Goal: Transaction & Acquisition: Purchase product/service

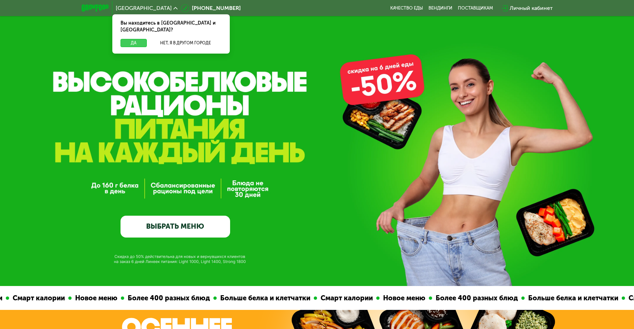
click at [133, 39] on button "Да" at bounding box center [134, 43] width 26 height 8
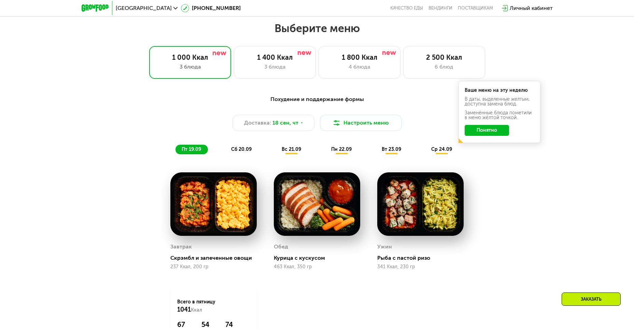
scroll to position [547, 0]
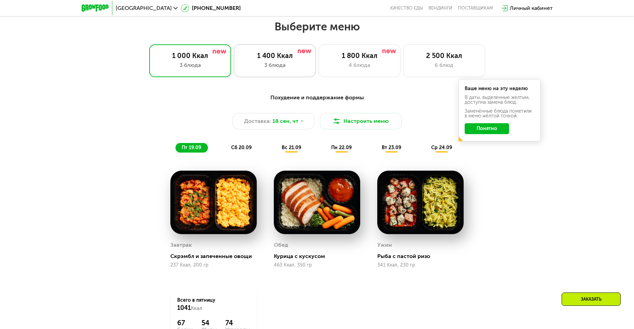
click at [282, 60] on div "1 400 Ккал" at bounding box center [275, 56] width 68 height 8
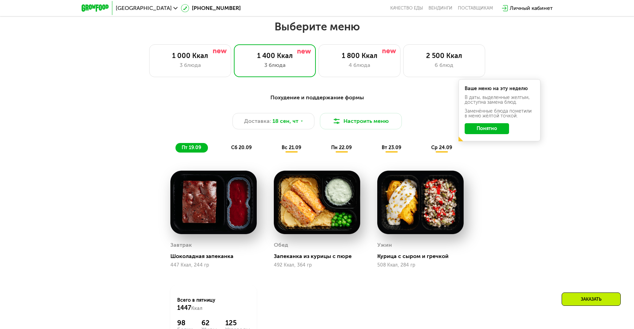
drag, startPoint x: 487, startPoint y: 155, endPoint x: 495, endPoint y: 156, distance: 8.3
click at [487, 153] on div "Похудение и поддержание формы Доставка: 18 сен, чт Настроить меню пт 19.09 сб 2…" at bounding box center [317, 123] width 404 height 59
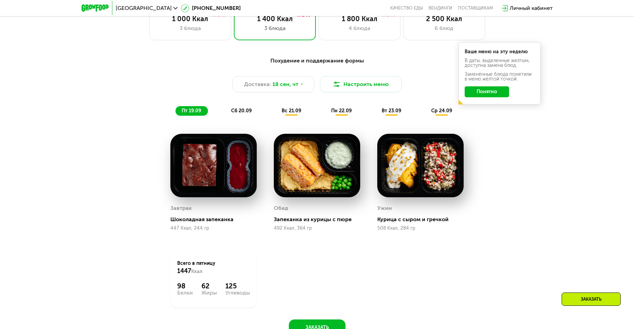
scroll to position [478, 0]
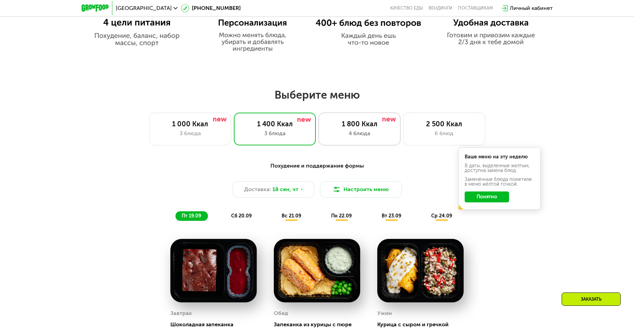
click at [358, 131] on div "1 800 Ккал 4 блюда" at bounding box center [360, 129] width 82 height 33
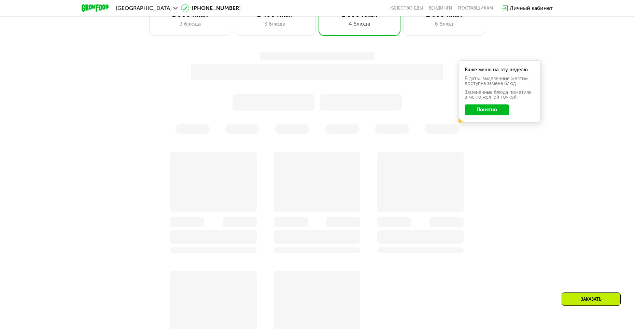
scroll to position [615, 0]
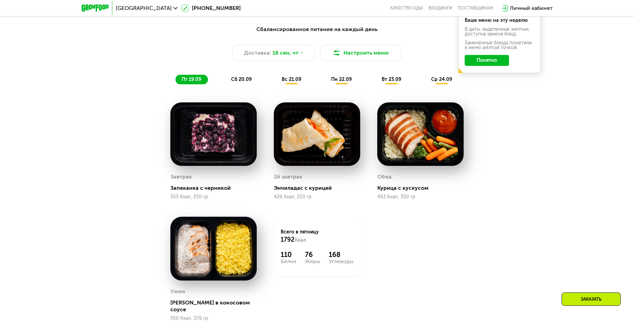
click at [236, 80] on span "сб 20.09" at bounding box center [241, 80] width 20 height 6
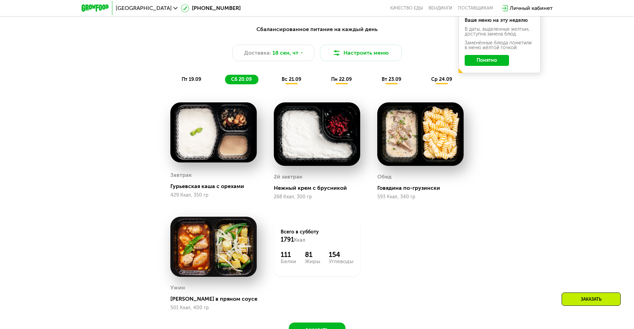
click at [184, 82] on span "пт 19.09" at bounding box center [191, 80] width 19 height 6
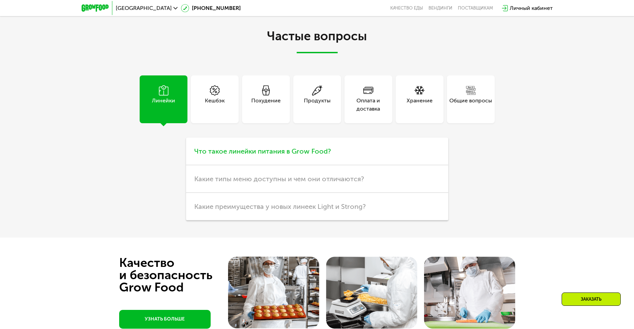
scroll to position [2016, 0]
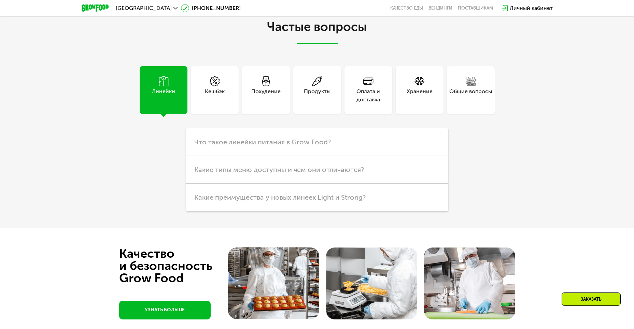
click at [271, 97] on div "Похудение" at bounding box center [266, 90] width 48 height 48
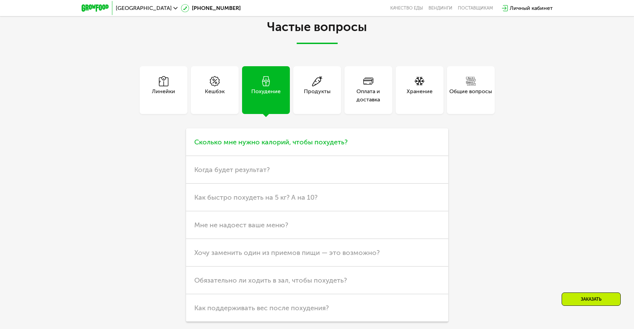
click at [297, 138] on span "Сколько мне нужно калорий, чтобы похудеть?" at bounding box center [270, 142] width 153 height 8
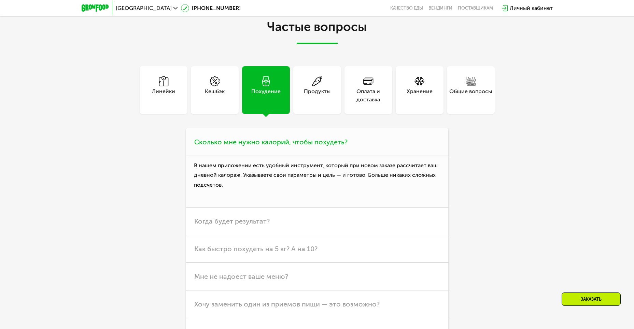
click at [297, 138] on span "Сколько мне нужно калорий, чтобы похудеть?" at bounding box center [270, 142] width 153 height 8
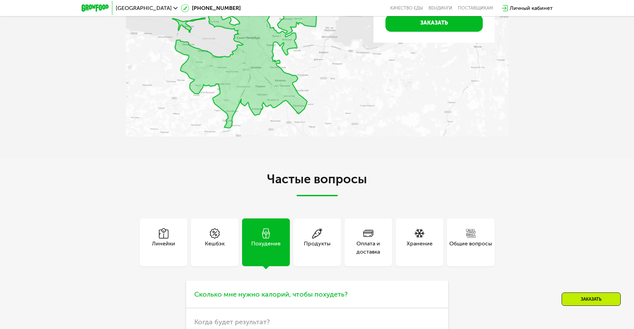
scroll to position [1845, 0]
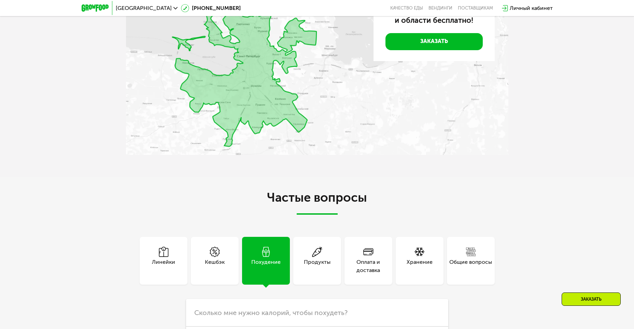
click at [435, 246] on div "Хранение" at bounding box center [420, 261] width 48 height 48
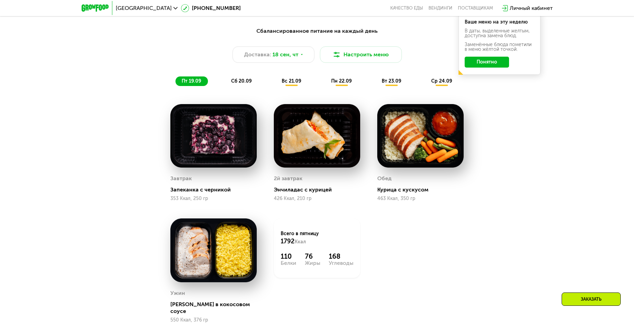
scroll to position [615, 0]
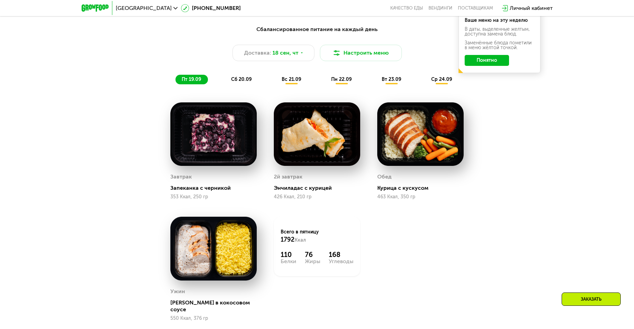
click at [286, 82] on span "вс 21.09" at bounding box center [291, 80] width 19 height 6
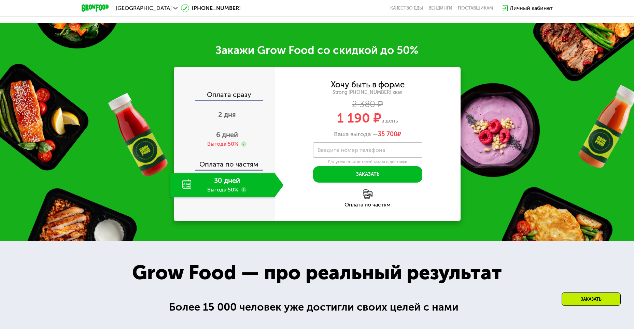
scroll to position [1093, 0]
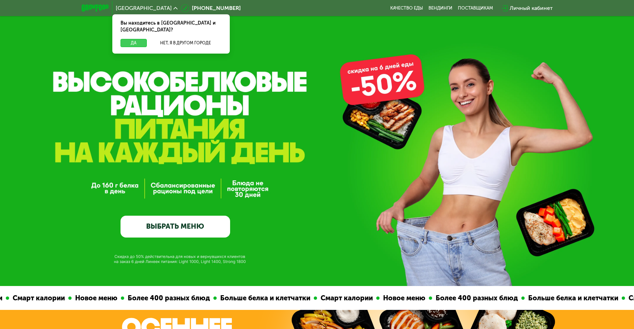
click at [137, 39] on button "Да" at bounding box center [134, 43] width 26 height 8
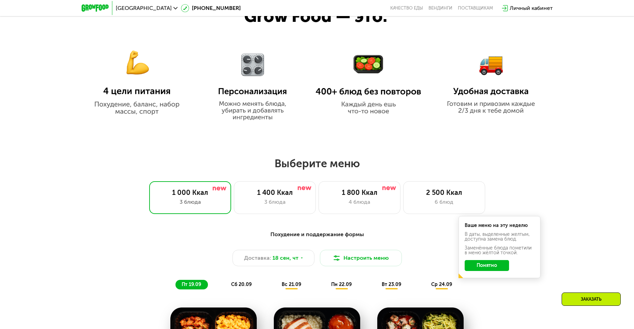
scroll to position [410, 0]
click at [304, 194] on div "1 400 Ккал" at bounding box center [275, 192] width 68 height 8
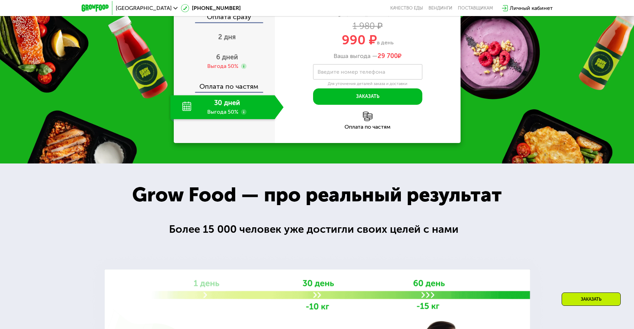
scroll to position [957, 0]
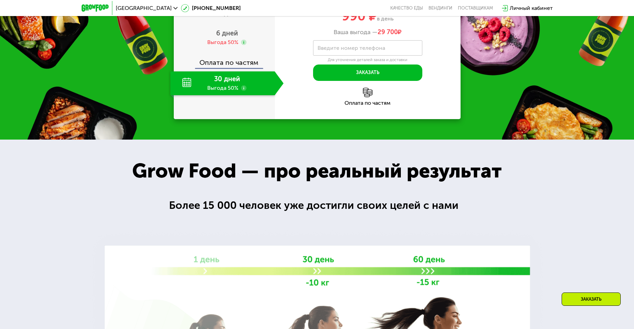
click at [506, 186] on div "Grow Food — про реальный результат" at bounding box center [318, 171] width 400 height 30
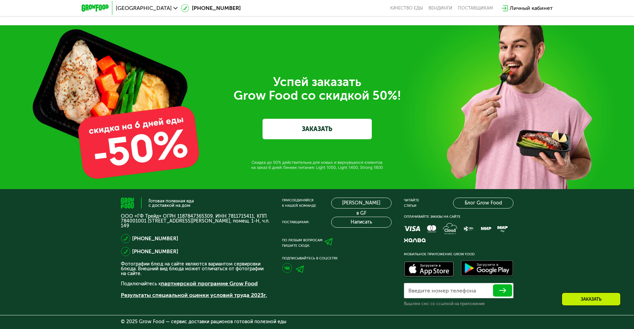
scroll to position [2307, 0]
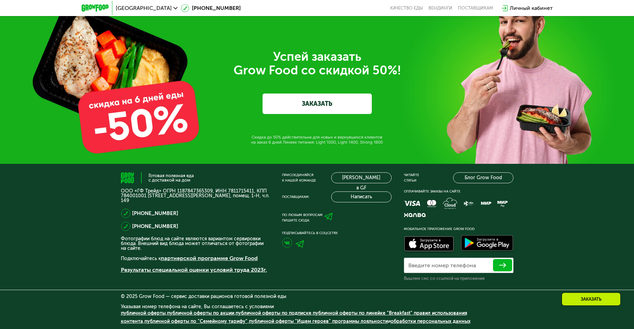
click at [327, 104] on link "ЗАКАЗАТЬ" at bounding box center [317, 104] width 109 height 20
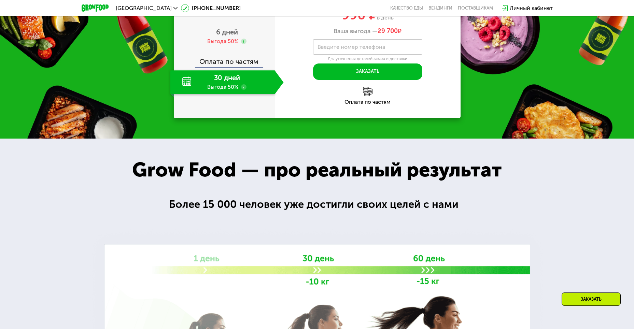
scroll to position [923, 0]
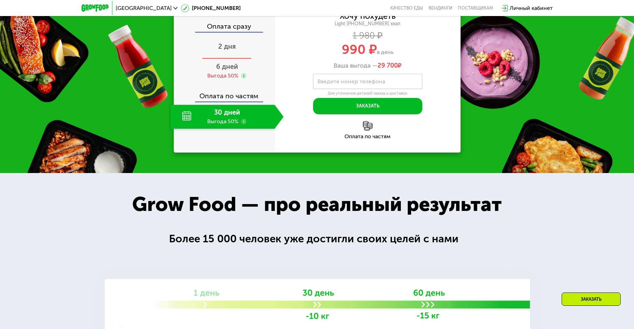
click at [229, 51] on span "2 дня" at bounding box center [227, 46] width 18 height 8
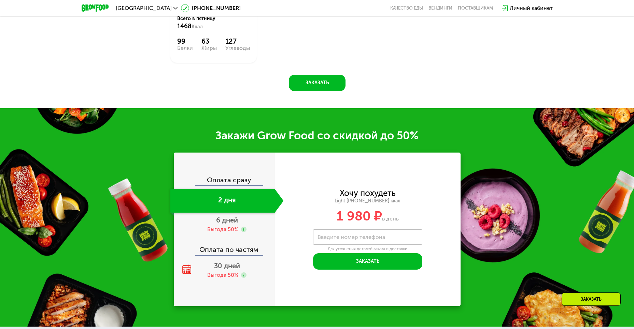
scroll to position [889, 0]
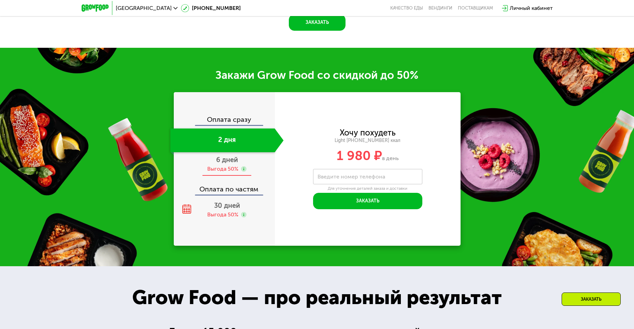
click at [228, 164] on span "6 дней" at bounding box center [227, 160] width 22 height 8
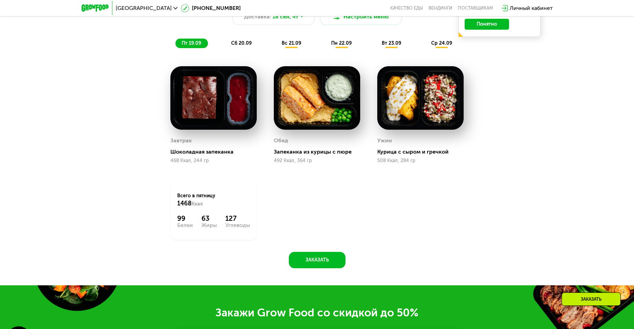
scroll to position [616, 0]
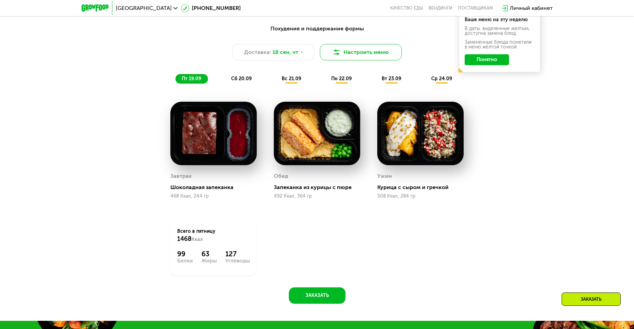
click at [352, 52] on button "Настроить меню" at bounding box center [361, 52] width 82 height 16
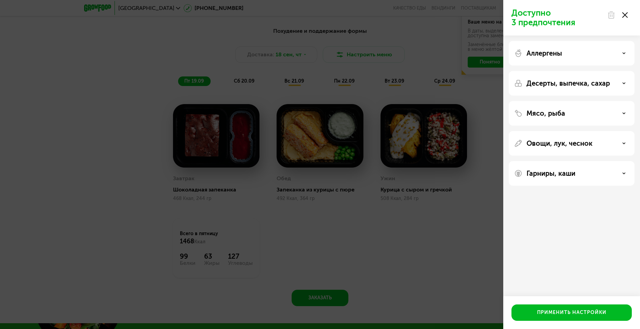
click at [430, 260] on div "Доступно 3 предпочтения Аллергены Десерты, выпечка, сахар Мясо, рыба Овощи, лук…" at bounding box center [320, 164] width 640 height 329
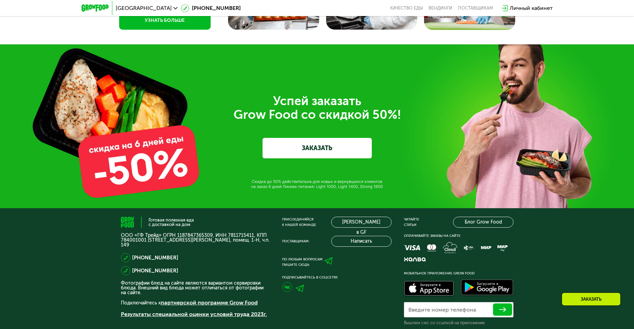
scroll to position [2307, 0]
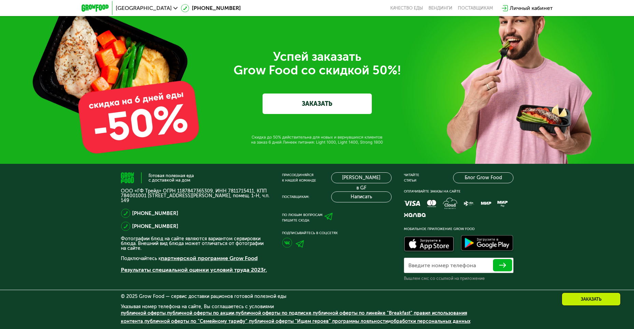
click at [295, 111] on link "ЗАКАЗАТЬ" at bounding box center [317, 104] width 109 height 20
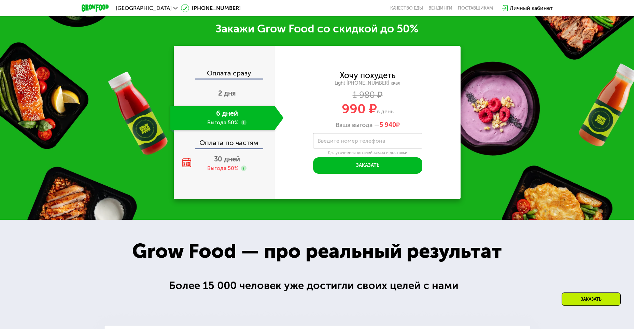
scroll to position [923, 0]
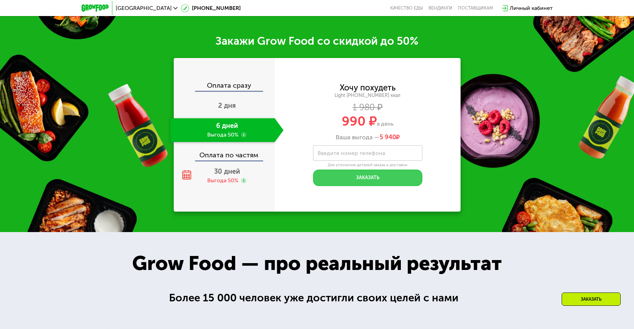
drag, startPoint x: 347, startPoint y: 178, endPoint x: 352, endPoint y: 176, distance: 5.2
click at [347, 178] on button "Заказать" at bounding box center [367, 178] width 109 height 16
click at [370, 154] on label "Введите номер телефона" at bounding box center [352, 153] width 68 height 4
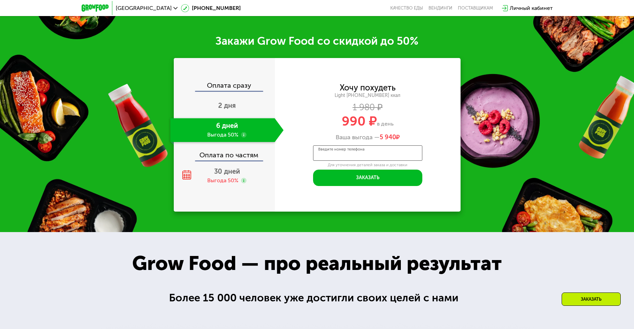
click at [370, 154] on input "Введите номер телефона" at bounding box center [367, 153] width 109 height 15
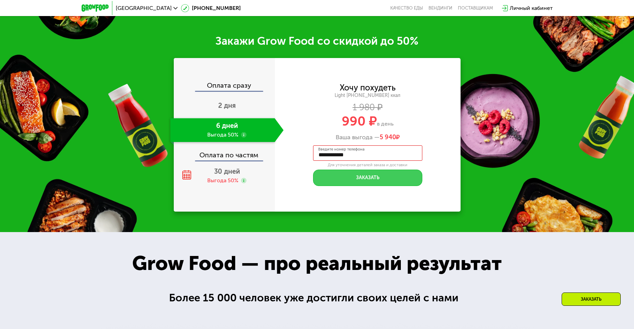
click at [380, 181] on button "Заказать" at bounding box center [367, 178] width 109 height 16
drag, startPoint x: 372, startPoint y: 157, endPoint x: 347, endPoint y: 160, distance: 25.1
click at [371, 157] on input "**********" at bounding box center [367, 153] width 109 height 15
click at [321, 159] on input "**********" at bounding box center [367, 153] width 109 height 15
drag, startPoint x: 325, startPoint y: 159, endPoint x: 316, endPoint y: 157, distance: 8.6
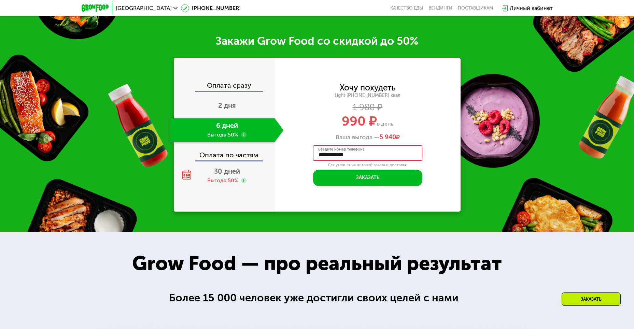
click at [316, 157] on input "**********" at bounding box center [367, 153] width 109 height 15
drag, startPoint x: 376, startPoint y: 160, endPoint x: 244, endPoint y: 134, distance: 134.9
click at [260, 160] on div "**********" at bounding box center [317, 135] width 287 height 154
type input "**********"
click at [299, 204] on div "**********" at bounding box center [368, 135] width 186 height 154
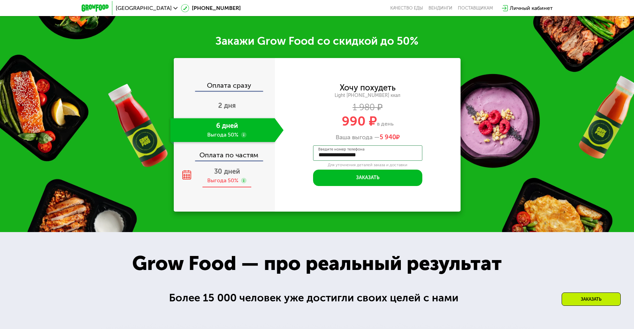
click at [243, 182] on use at bounding box center [243, 180] width 5 height 5
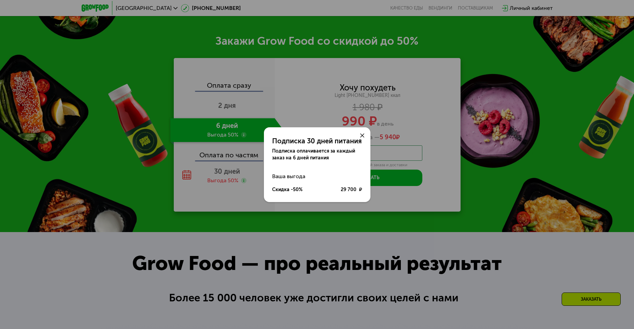
drag, startPoint x: 360, startPoint y: 135, endPoint x: 371, endPoint y: 134, distance: 11.6
click at [361, 135] on div at bounding box center [362, 135] width 16 height 16
click at [360, 136] on icon at bounding box center [362, 136] width 4 height 4
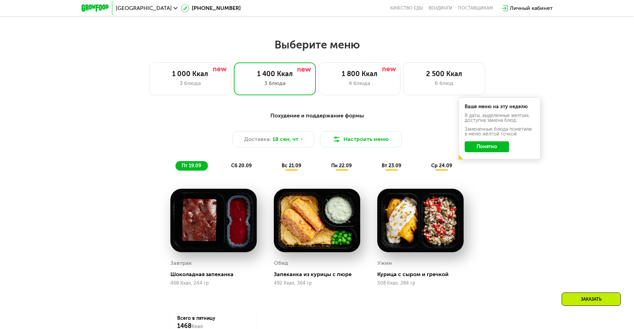
scroll to position [513, 0]
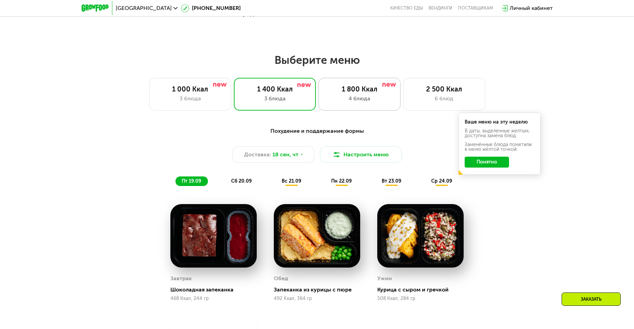
click at [364, 101] on div "4 блюда" at bounding box center [360, 99] width 68 height 8
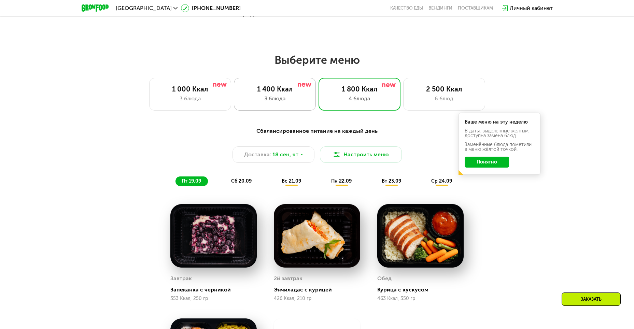
click at [295, 100] on div "3 блюда" at bounding box center [275, 99] width 68 height 8
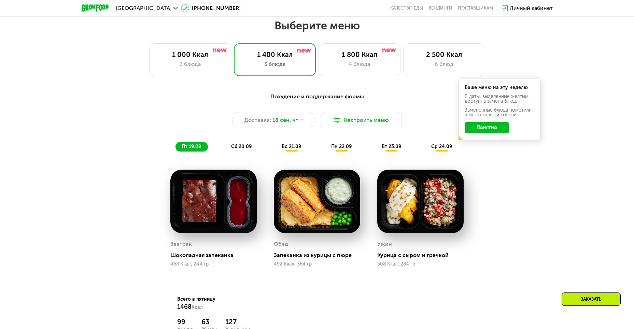
scroll to position [547, 0]
